Goal: Task Accomplishment & Management: Manage account settings

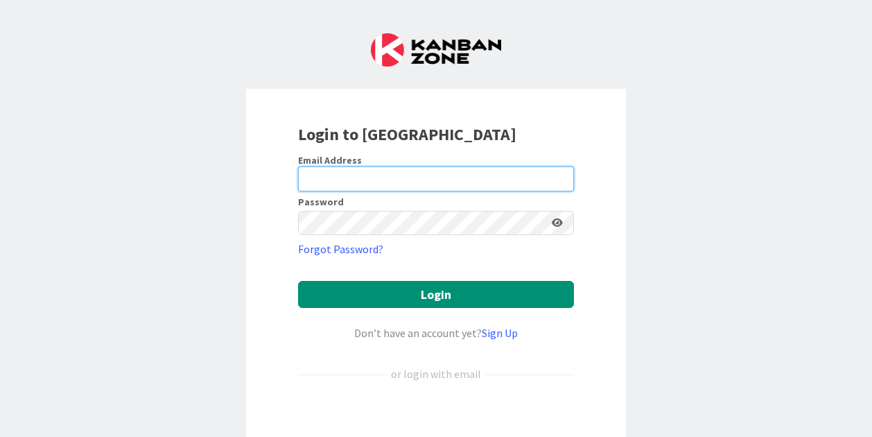
click at [354, 170] on input "email" at bounding box center [436, 178] width 276 height 25
paste input "[PERSON_NAME].ferreira_fe"
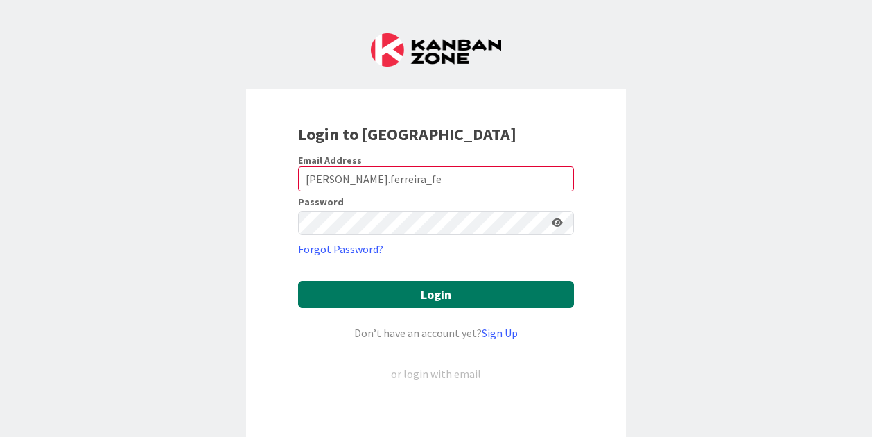
click at [412, 295] on button "Login" at bounding box center [436, 294] width 276 height 27
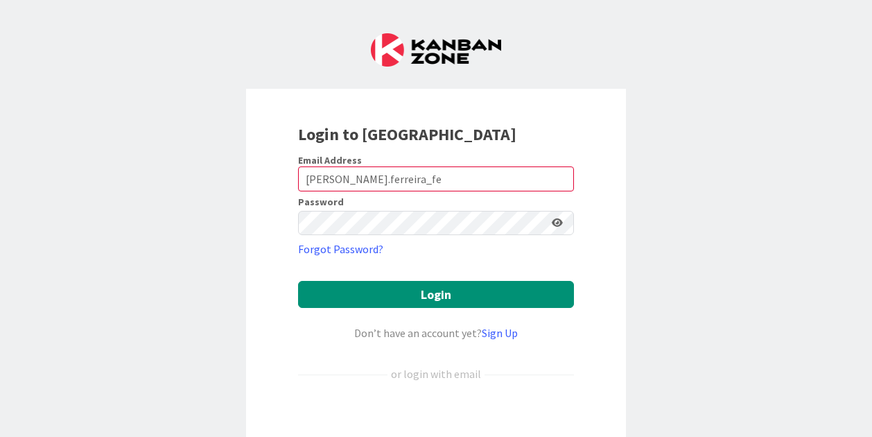
click at [219, 351] on div "Login to [GEOGRAPHIC_DATA] Email Address [PERSON_NAME].ferreira_fe Password For…" at bounding box center [436, 218] width 872 height 437
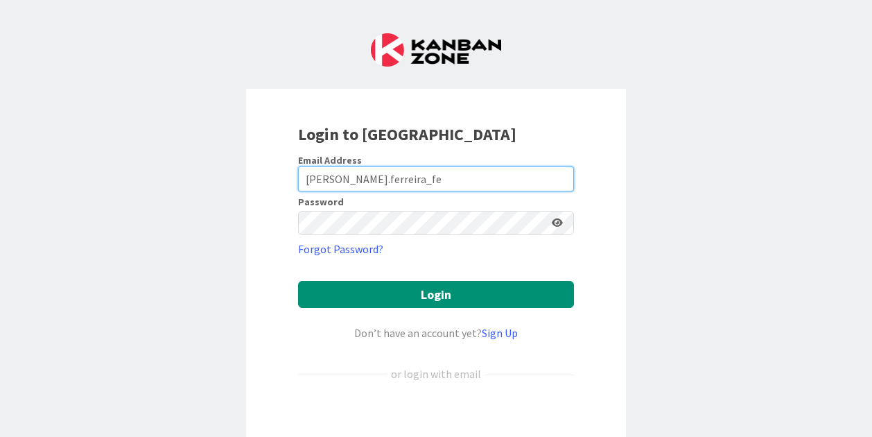
drag, startPoint x: 395, startPoint y: 178, endPoint x: 272, endPoint y: 175, distance: 123.4
click at [272, 175] on div "Login to [GEOGRAPHIC_DATA] Email Address [PERSON_NAME].ferreira_fe Password For…" at bounding box center [436, 298] width 380 height 419
paste input ".[PERSON_NAME][EMAIL_ADDRESS][DOMAIN_NAME]"
type input "[PERSON_NAME][EMAIL_ADDRESS][PERSON_NAME][DOMAIN_NAME]"
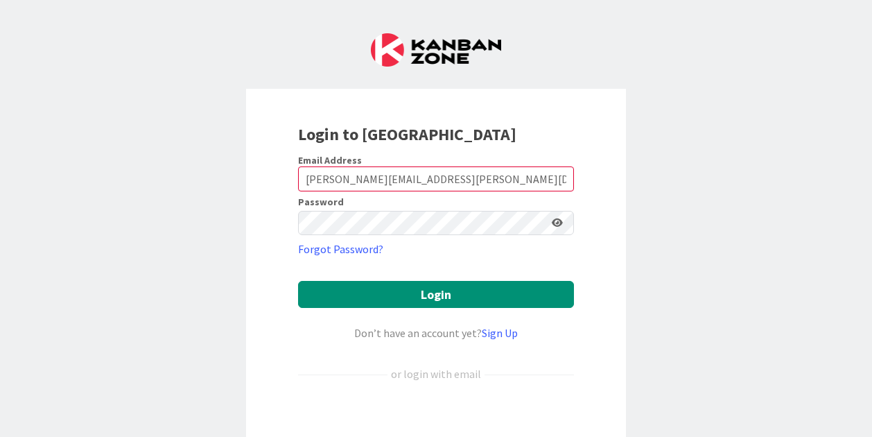
click at [259, 214] on div "Login to [GEOGRAPHIC_DATA] Email Address [PERSON_NAME][EMAIL_ADDRESS][PERSON_NA…" at bounding box center [436, 298] width 380 height 419
click at [260, 217] on div "Login to [GEOGRAPHIC_DATA] Email Address [PERSON_NAME][EMAIL_ADDRESS][PERSON_NA…" at bounding box center [436, 298] width 380 height 419
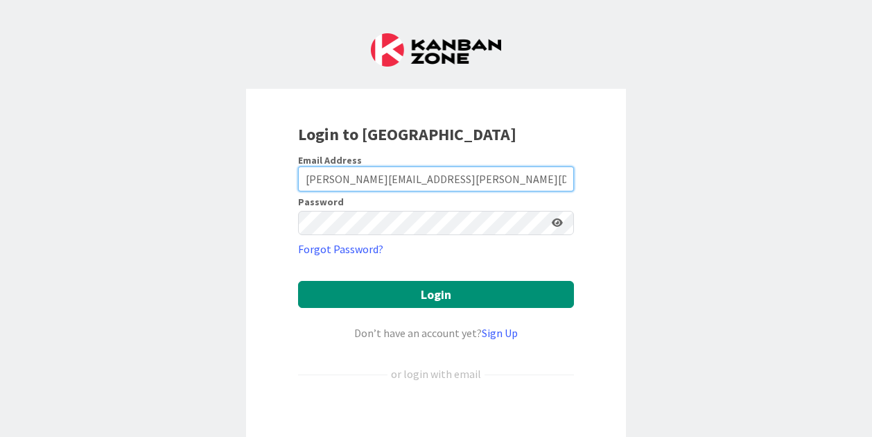
drag, startPoint x: 462, startPoint y: 181, endPoint x: 261, endPoint y: 183, distance: 200.3
click at [261, 183] on div "Login to [GEOGRAPHIC_DATA] Email Address [PERSON_NAME][EMAIL_ADDRESS][PERSON_NA…" at bounding box center [436, 298] width 380 height 419
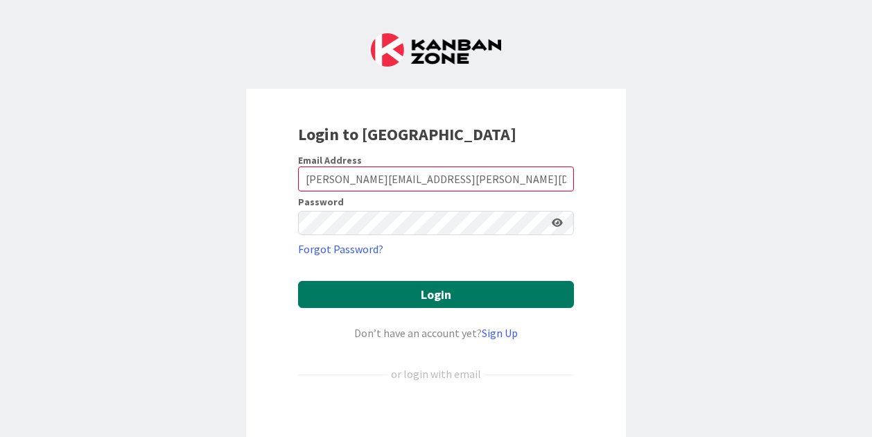
click at [420, 284] on button "Login" at bounding box center [436, 294] width 276 height 27
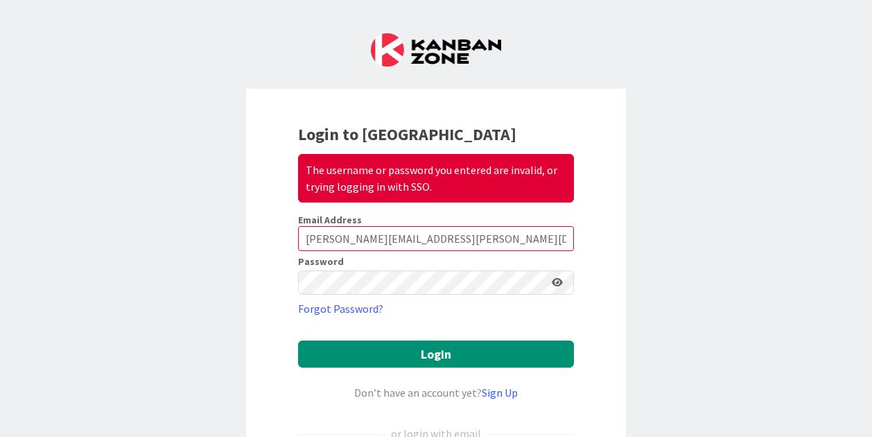
click at [552, 281] on icon at bounding box center [557, 282] width 11 height 10
click at [268, 276] on div "Login to Kanban Zone The username or password you entered are invalid, or tryin…" at bounding box center [436, 328] width 380 height 479
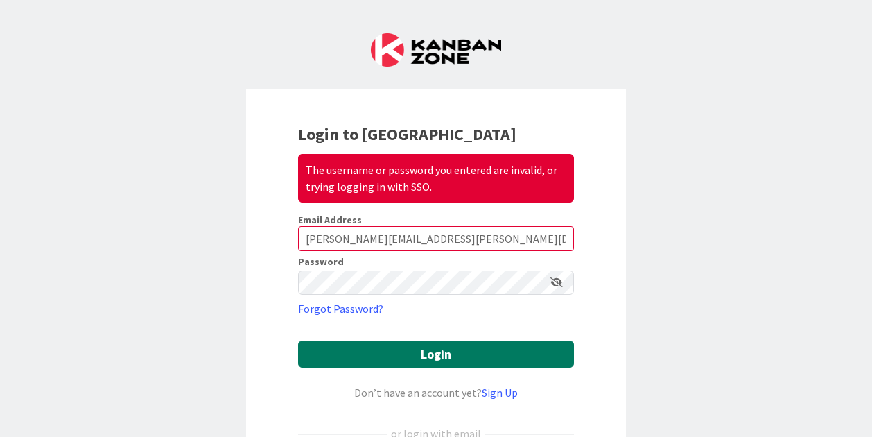
click at [432, 350] on button "Login" at bounding box center [436, 353] width 276 height 27
